Goal: Task Accomplishment & Management: Complete application form

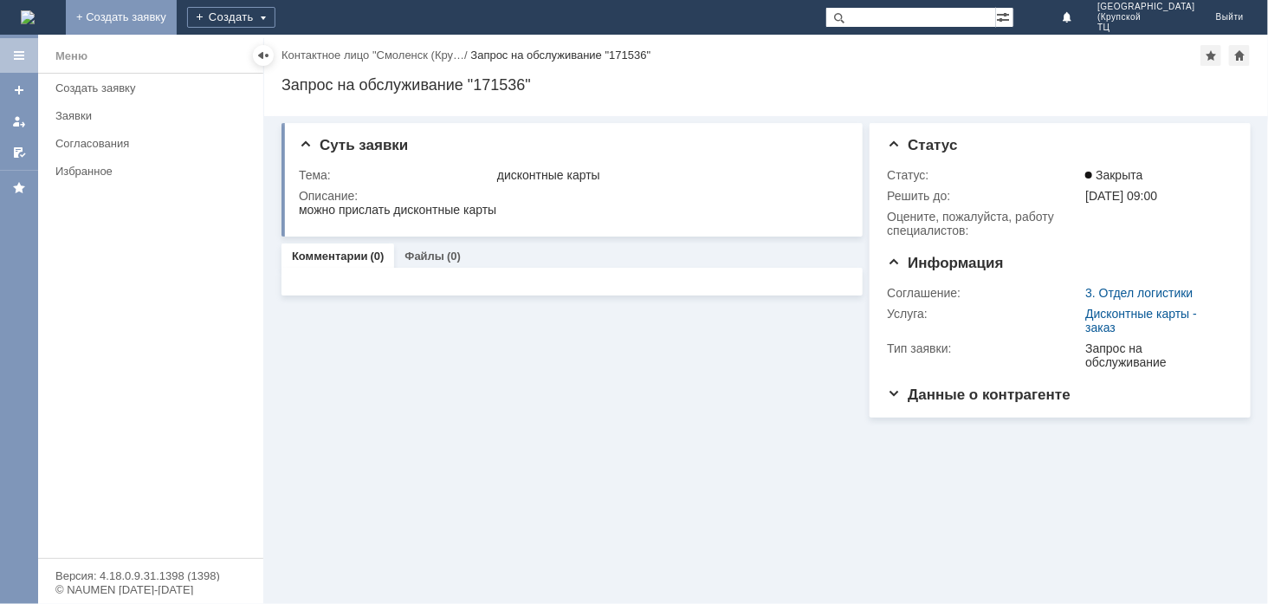
click at [177, 19] on link "+ Создать заявку" at bounding box center [121, 17] width 111 height 35
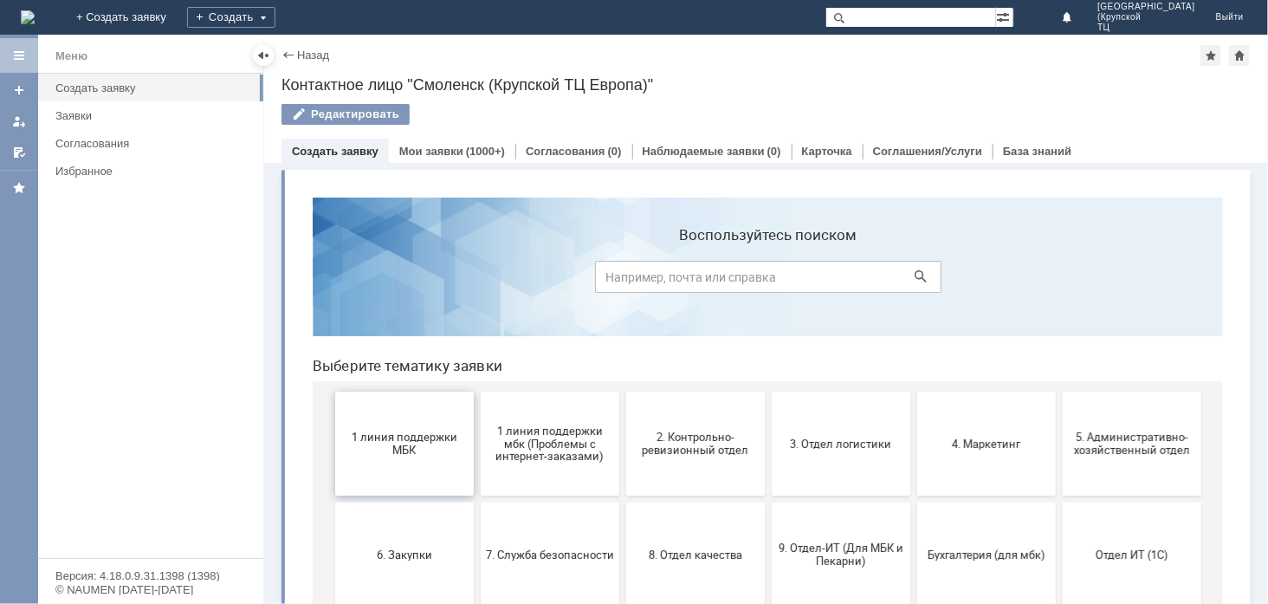
click at [398, 474] on button "1 линия поддержки МБК" at bounding box center [403, 443] width 139 height 104
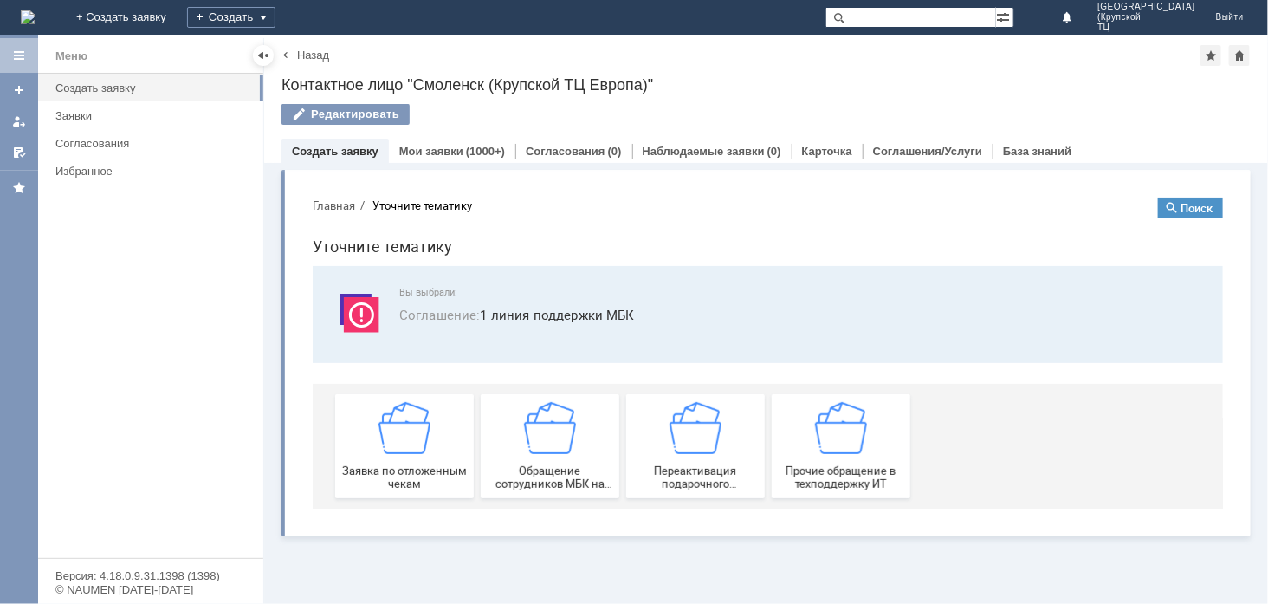
click at [398, 474] on span "Заявка по отложенным чекам" at bounding box center [404, 477] width 128 height 26
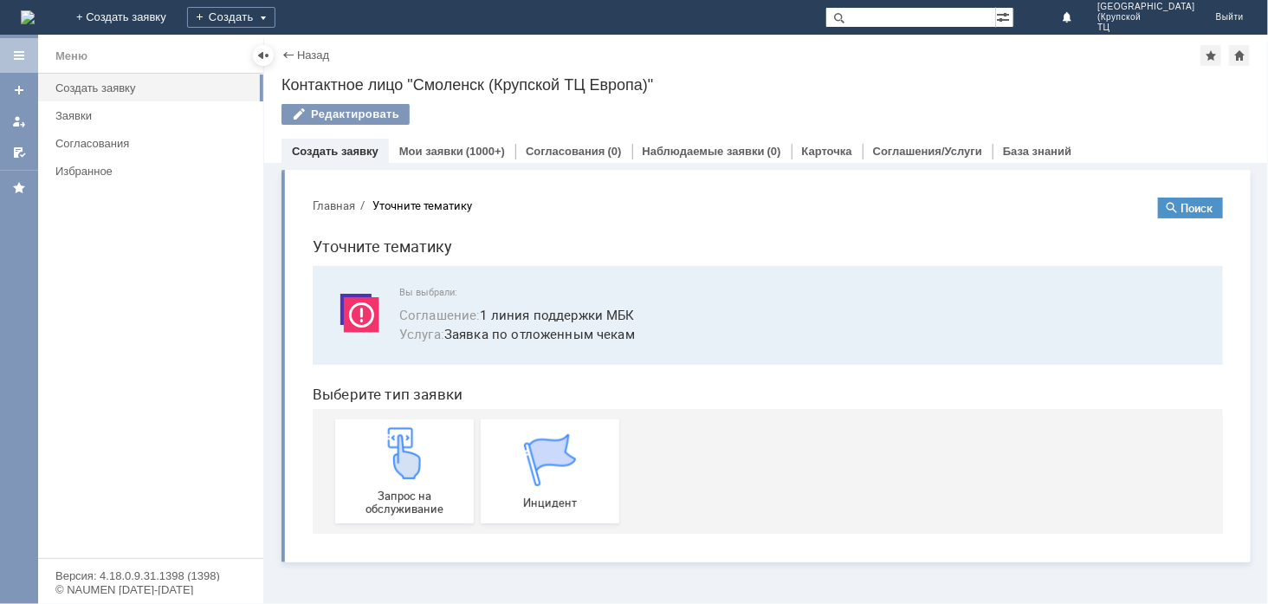
click at [398, 474] on img at bounding box center [404, 452] width 52 height 52
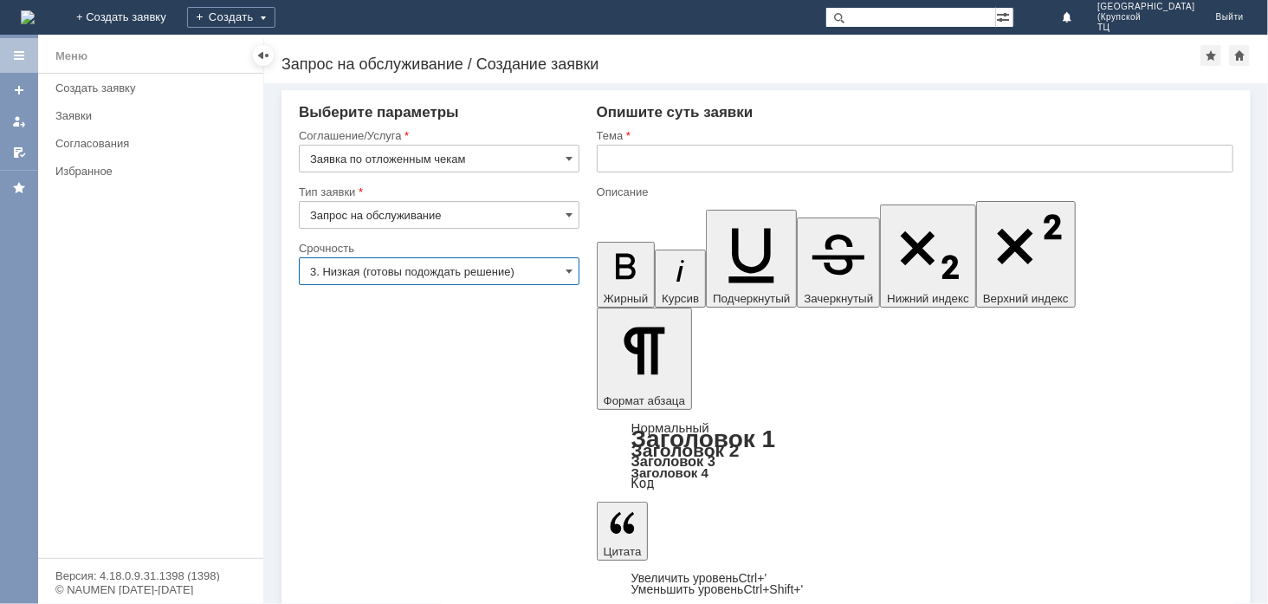
click at [540, 272] on input "3. Низкая (готовы подождать решение)" at bounding box center [439, 271] width 281 height 28
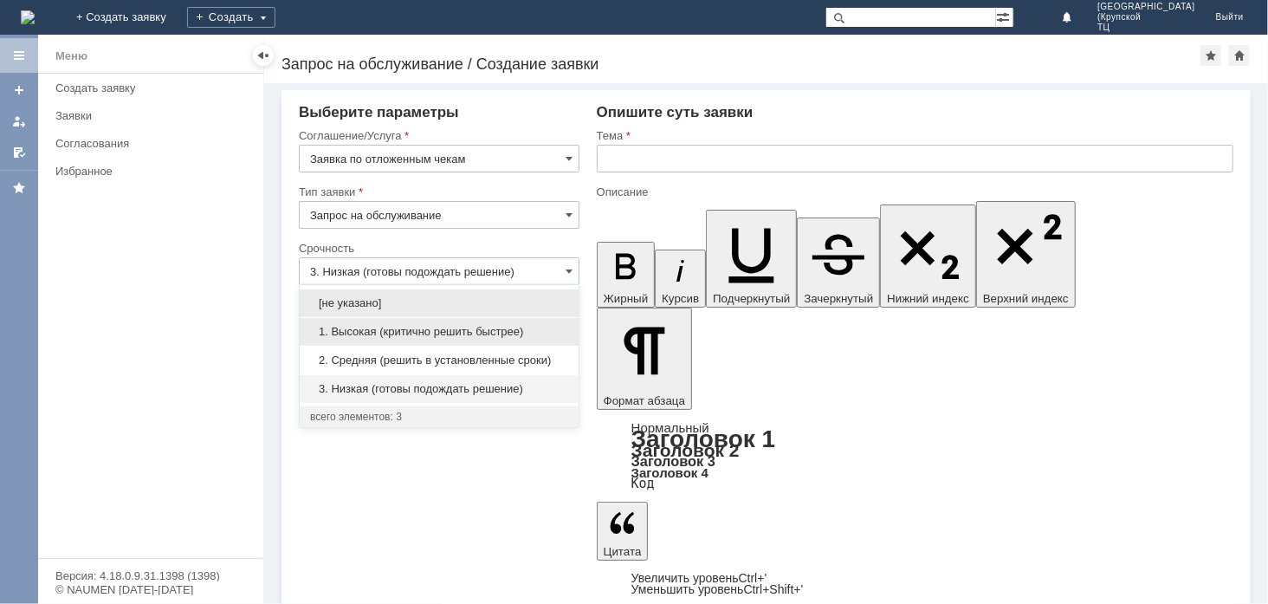
click at [506, 333] on span "1. Высокая (критично решить быстрее)" at bounding box center [439, 332] width 258 height 14
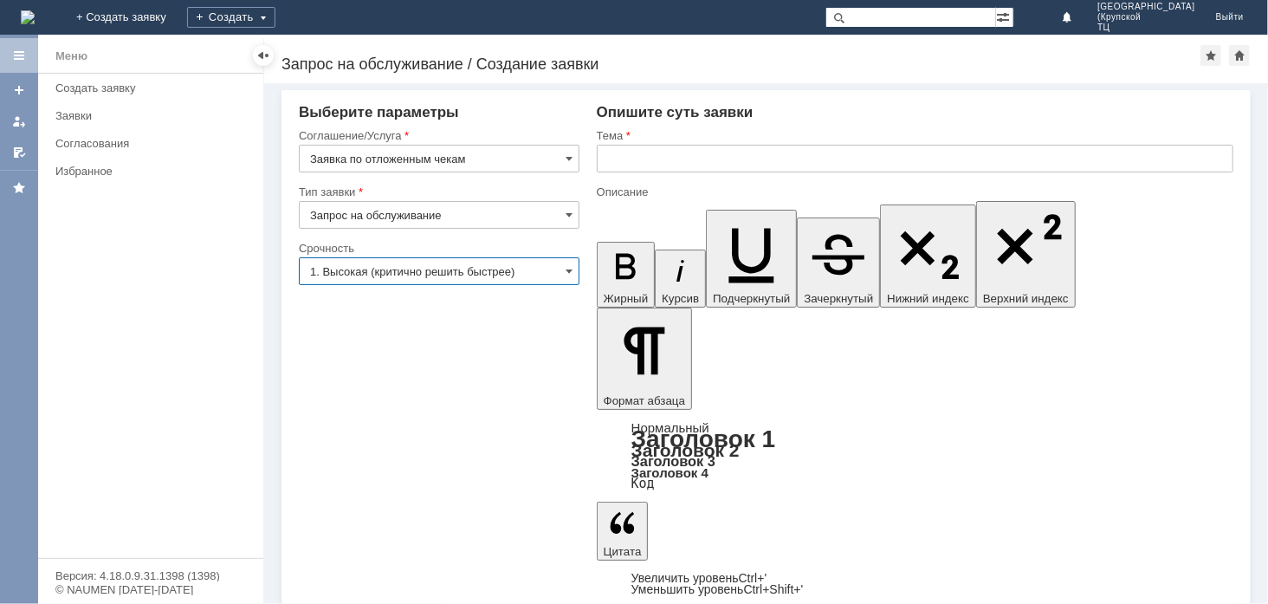
type input "1. Высокая (критично решить быстрее)"
click at [620, 151] on input "text" at bounding box center [915, 159] width 637 height 28
type input "отложенные чеки"
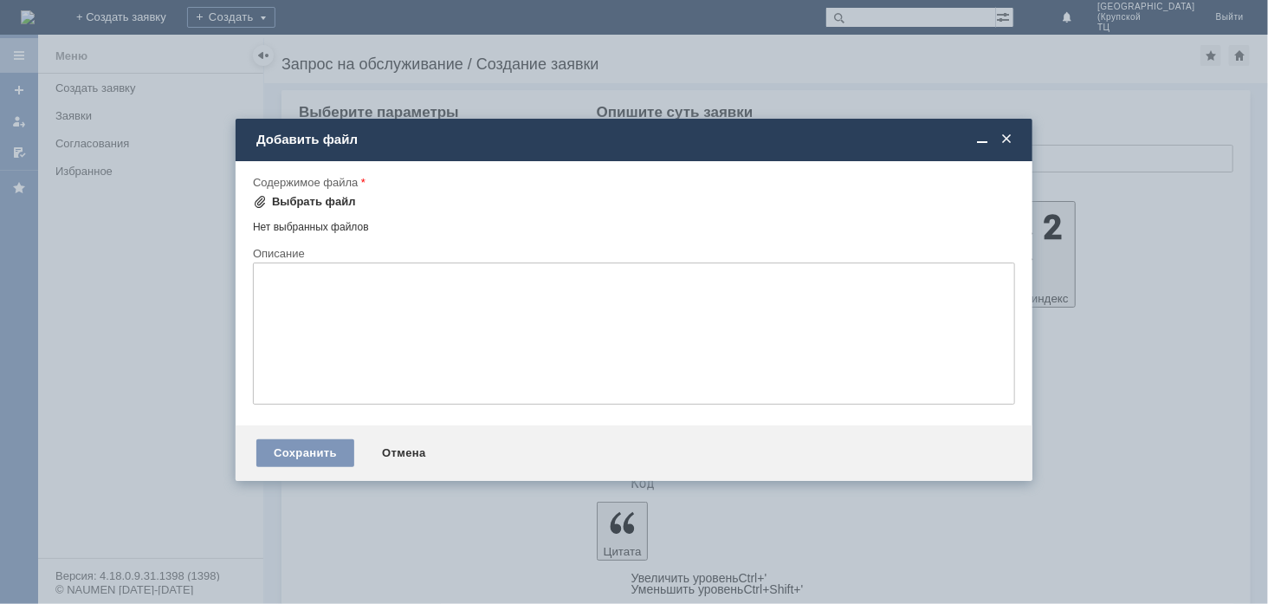
click at [302, 200] on div "Выбрать файл" at bounding box center [314, 202] width 84 height 14
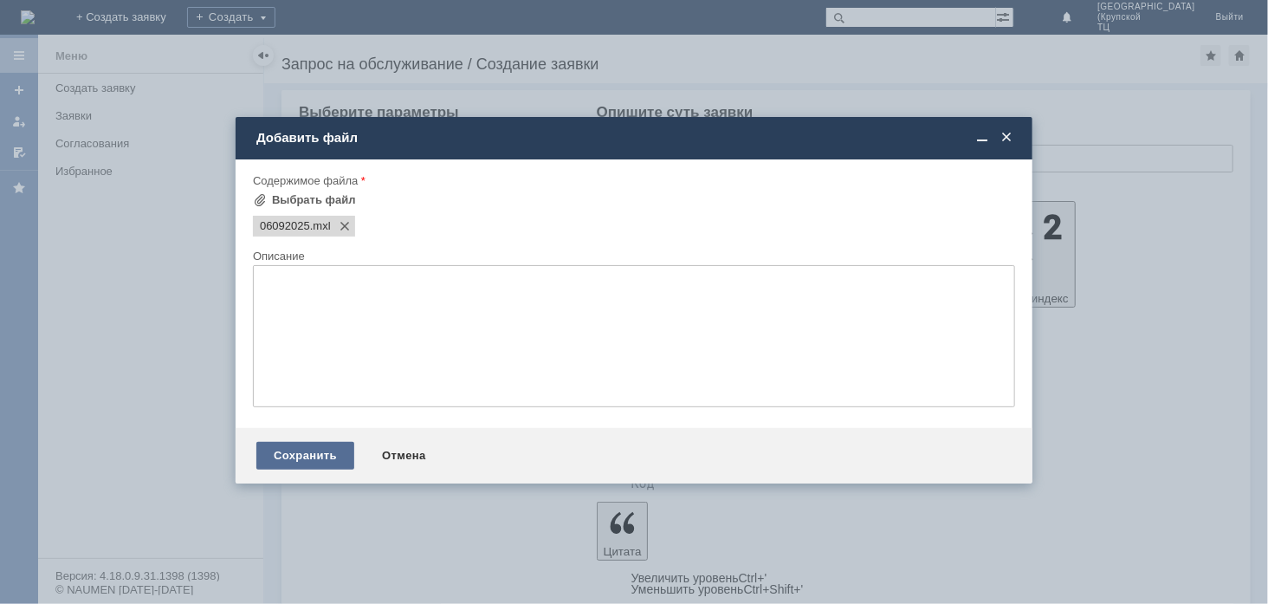
click at [318, 457] on div "Сохранить" at bounding box center [305, 456] width 98 height 28
